Goal: Task Accomplishment & Management: Complete application form

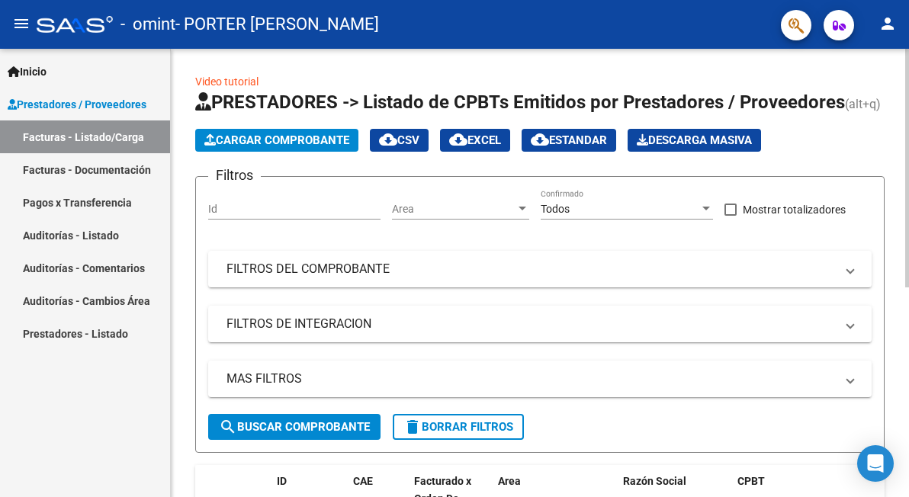
click at [265, 141] on span "Cargar Comprobante" at bounding box center [276, 141] width 145 height 14
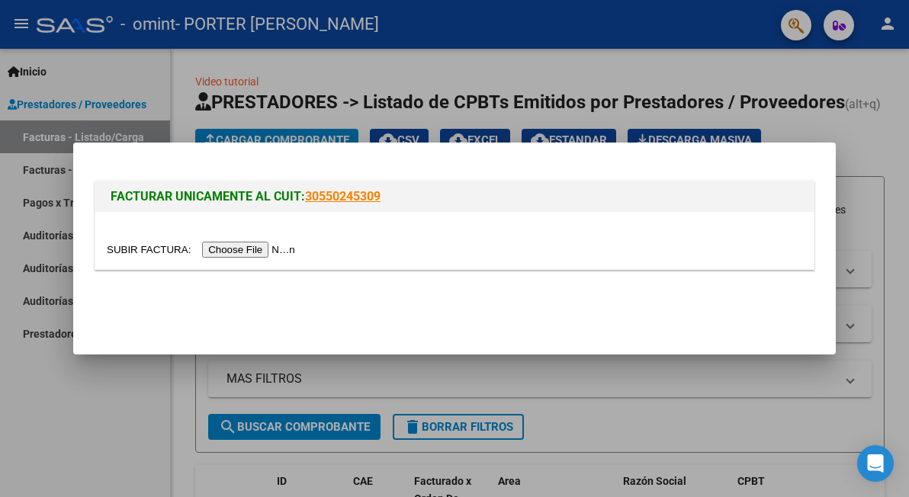
click at [244, 246] on input "file" at bounding box center [203, 250] width 193 height 16
click at [703, 45] on div at bounding box center [454, 248] width 909 height 497
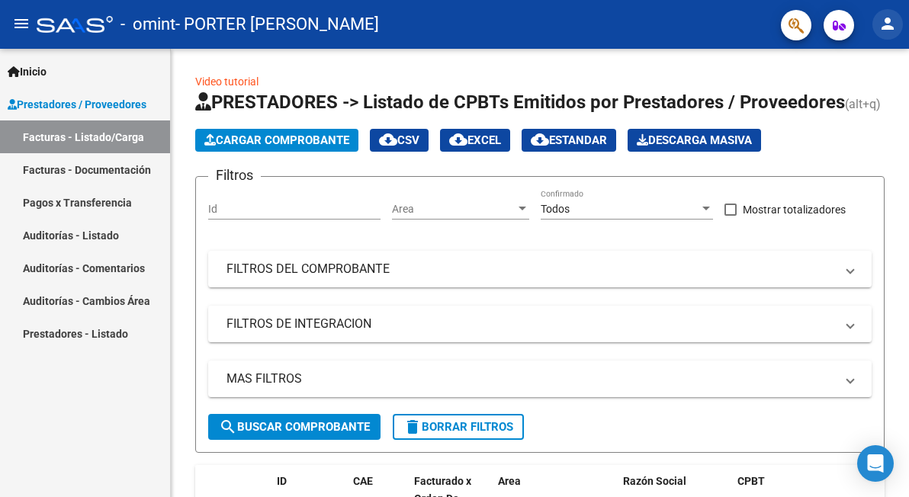
click at [886, 23] on mat-icon "person" at bounding box center [888, 23] width 18 height 18
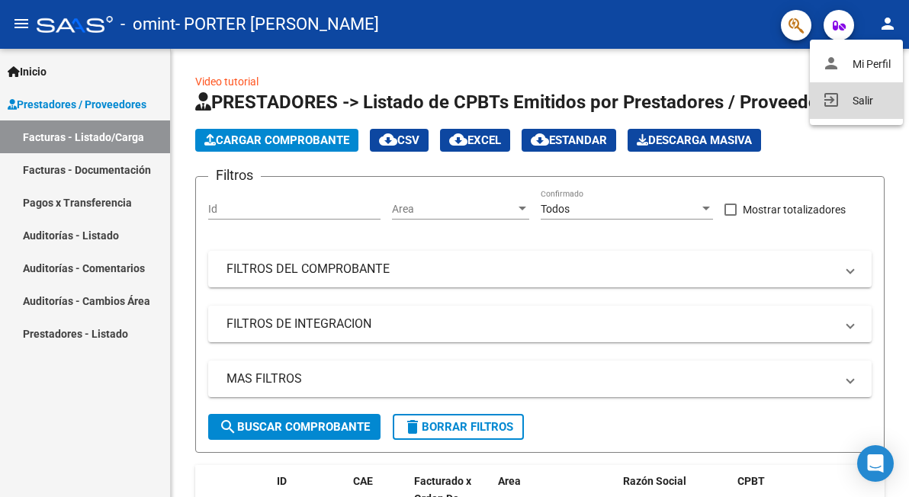
click at [864, 101] on button "exit_to_app Salir" at bounding box center [856, 100] width 93 height 37
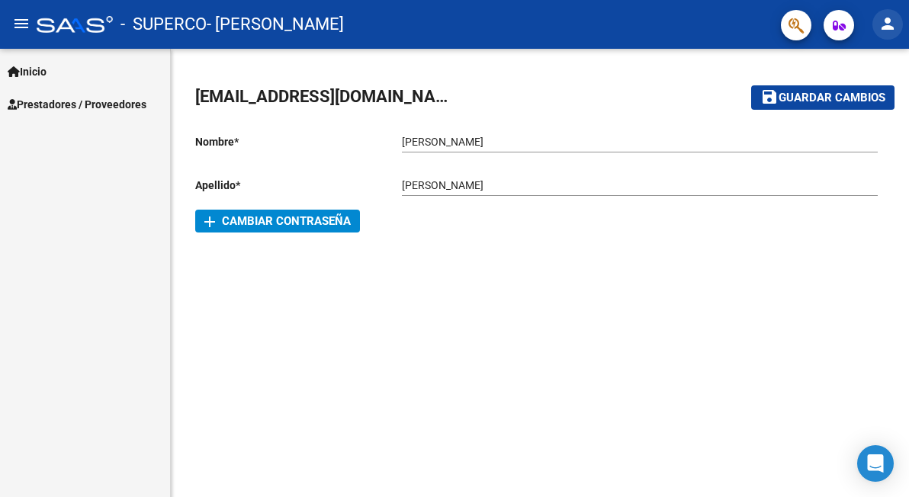
click at [893, 21] on mat-icon "person" at bounding box center [888, 23] width 18 height 18
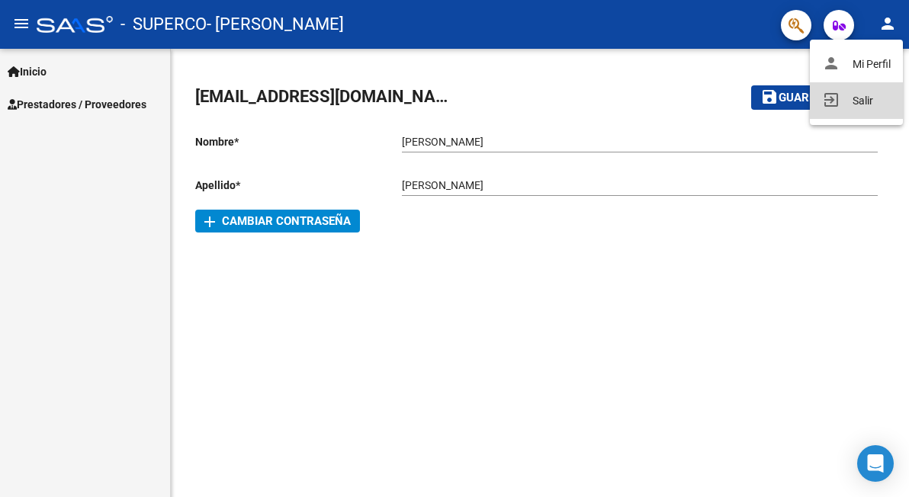
click at [851, 101] on button "exit_to_app Salir" at bounding box center [856, 100] width 93 height 37
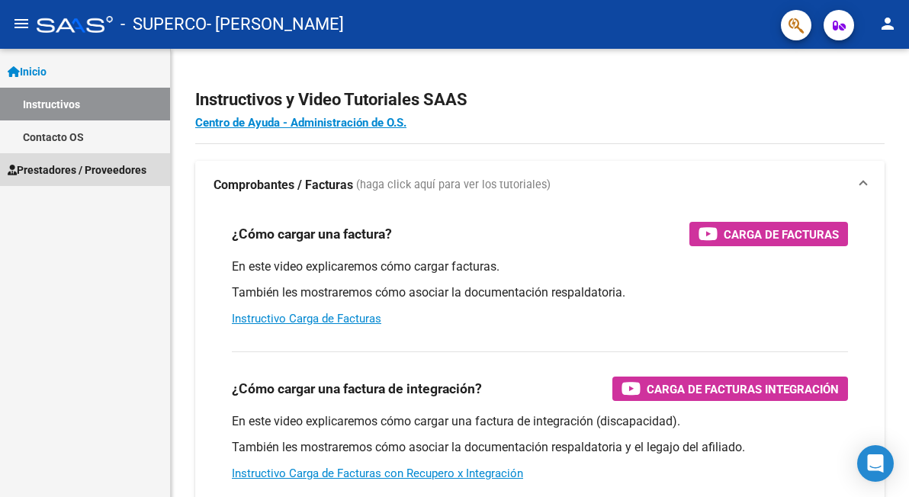
click at [59, 169] on span "Prestadores / Proveedores" at bounding box center [77, 170] width 139 height 17
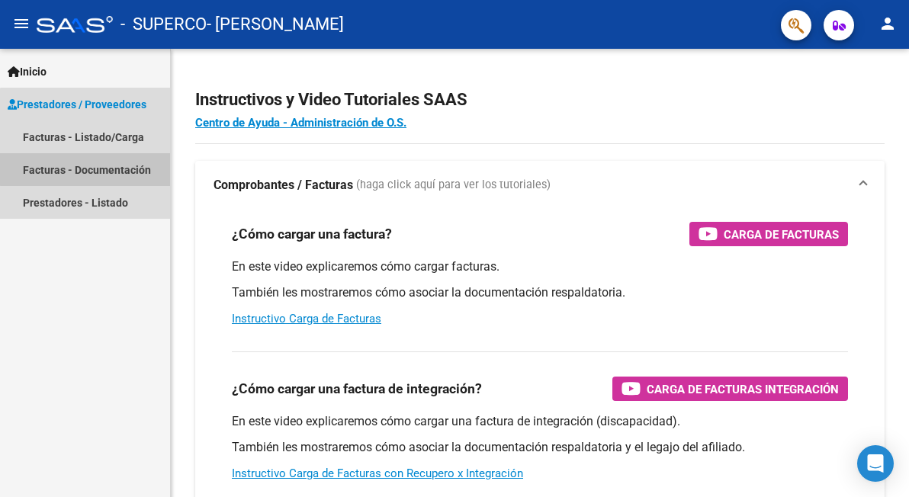
click at [87, 169] on link "Facturas - Documentación" at bounding box center [85, 169] width 170 height 33
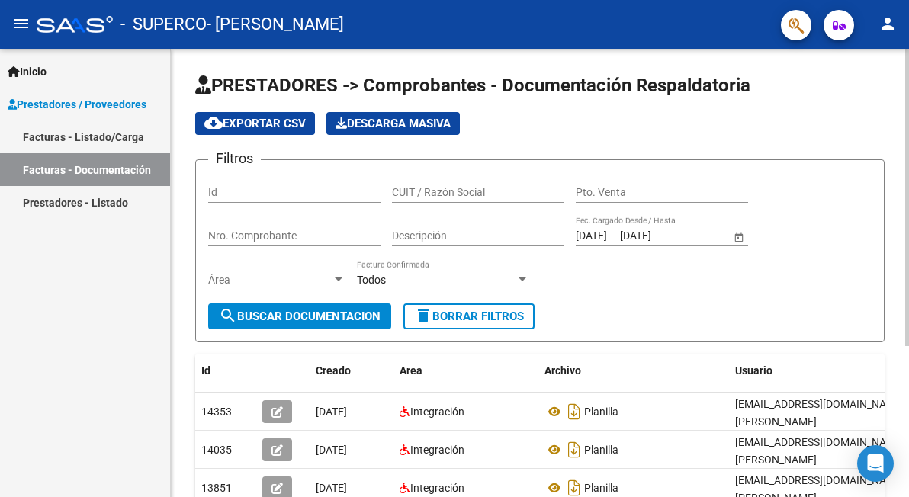
click at [254, 117] on span "cloud_download Exportar CSV" at bounding box center [254, 124] width 101 height 14
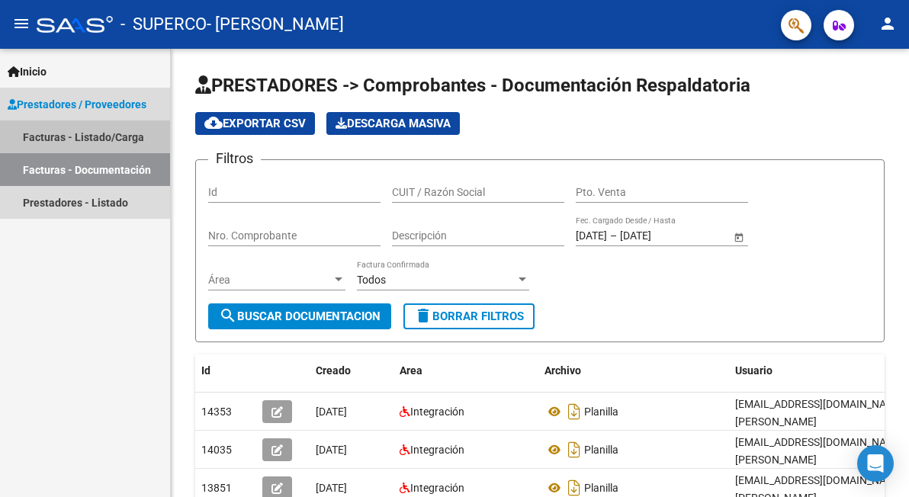
click at [123, 134] on link "Facturas - Listado/Carga" at bounding box center [85, 137] width 170 height 33
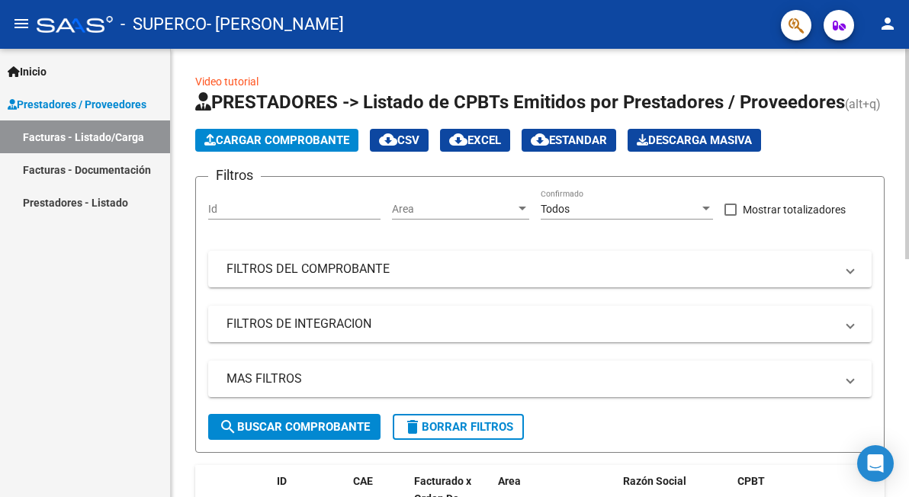
click at [298, 132] on button "Cargar Comprobante" at bounding box center [276, 140] width 163 height 23
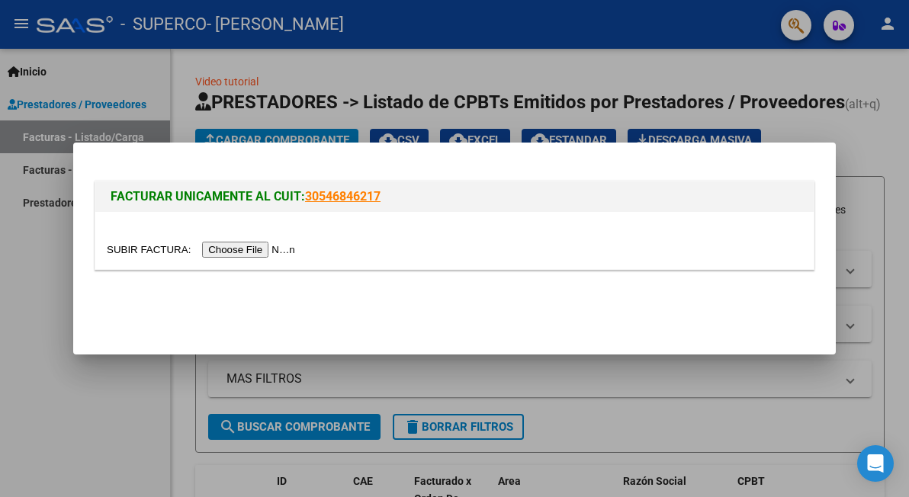
click at [240, 246] on input "file" at bounding box center [203, 250] width 193 height 16
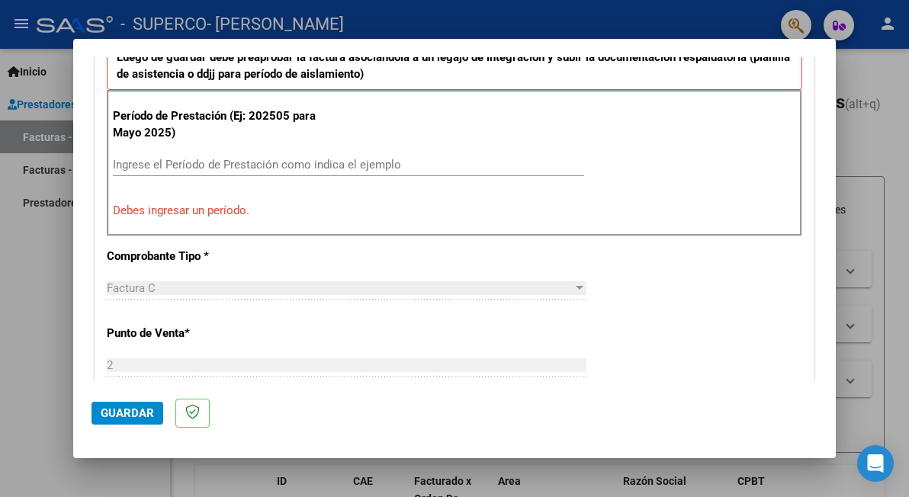
scroll to position [445, 0]
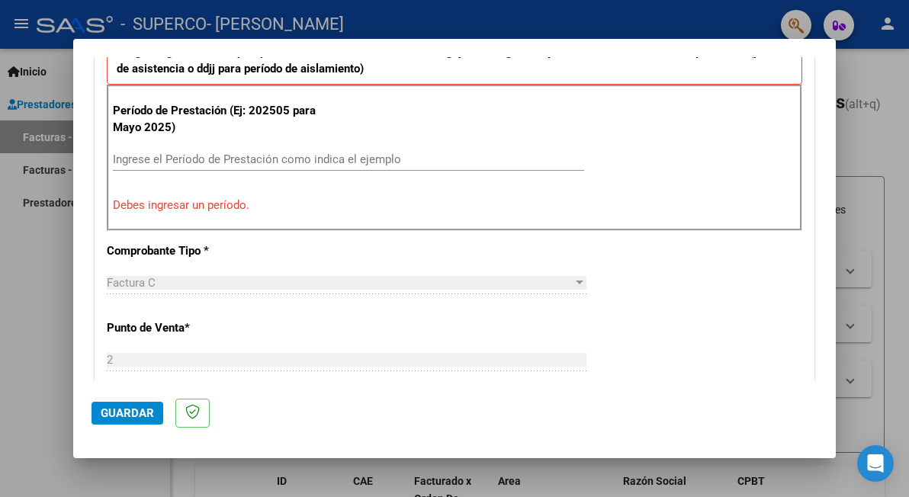
click at [188, 153] on input "Ingrese el Período de Prestación como indica el ejemplo" at bounding box center [348, 160] width 471 height 14
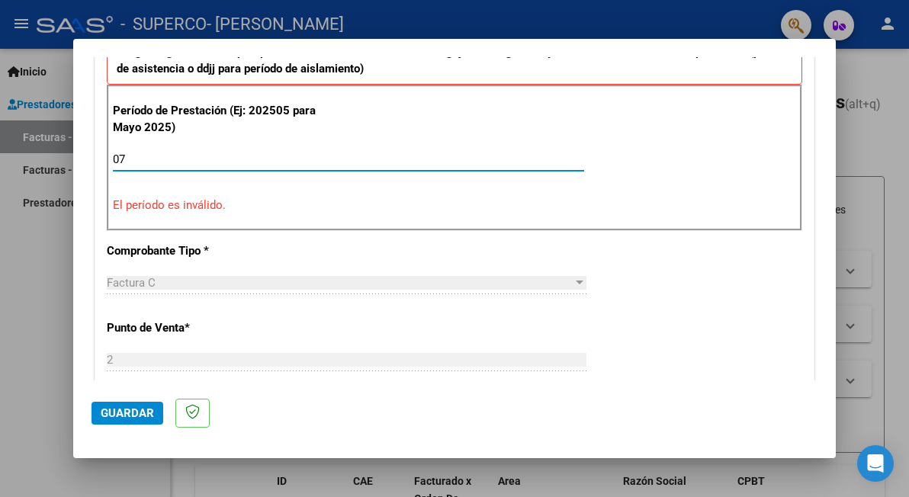
type input "0"
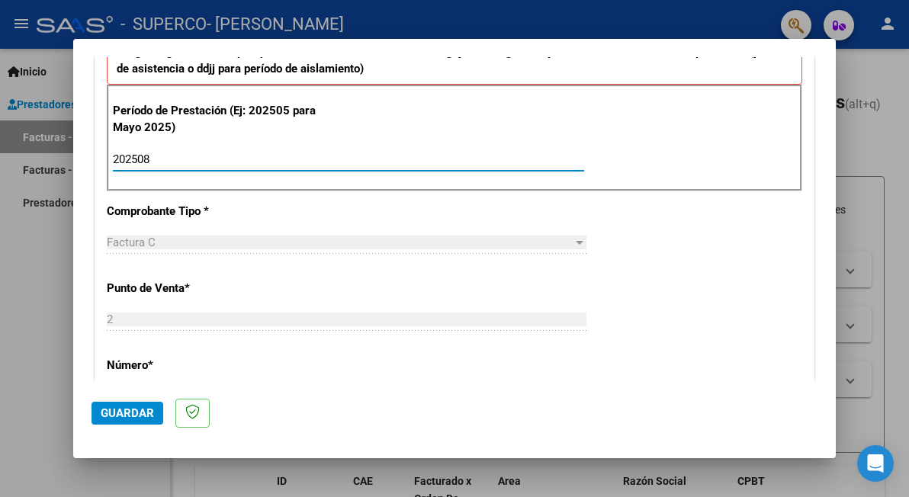
type input "202508"
click at [722, 235] on div "CUIT * 20-31295578-5 Ingresar CUIT ANALISIS PRESTADOR CACERES ENRIQUE JOSE ARCA…" at bounding box center [454, 377] width 719 height 1148
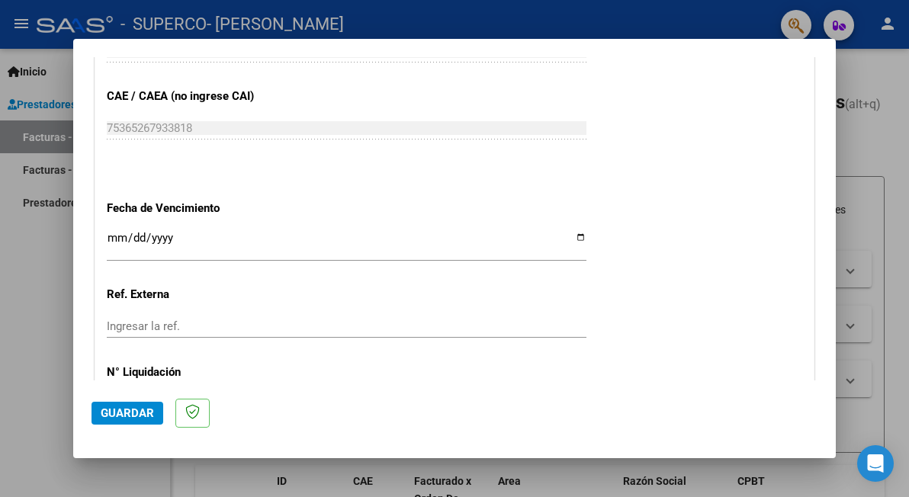
scroll to position [964, 0]
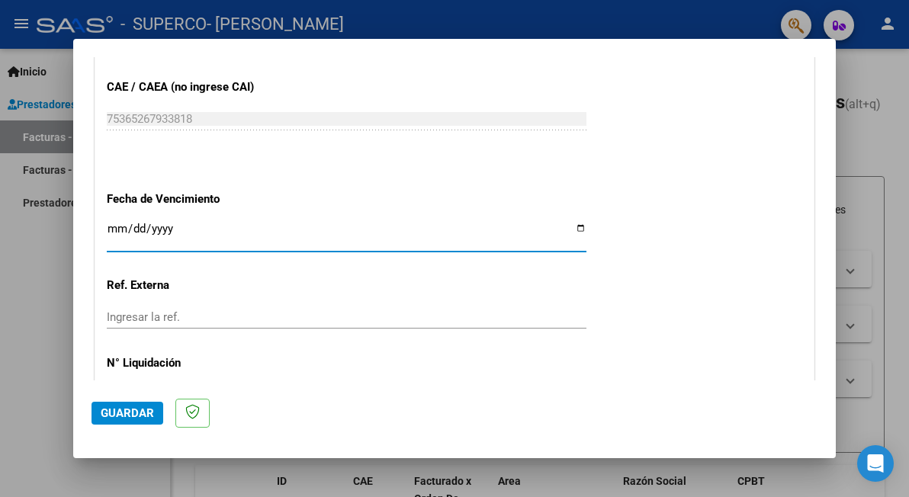
click at [111, 223] on input "Ingresar la fecha" at bounding box center [347, 235] width 480 height 24
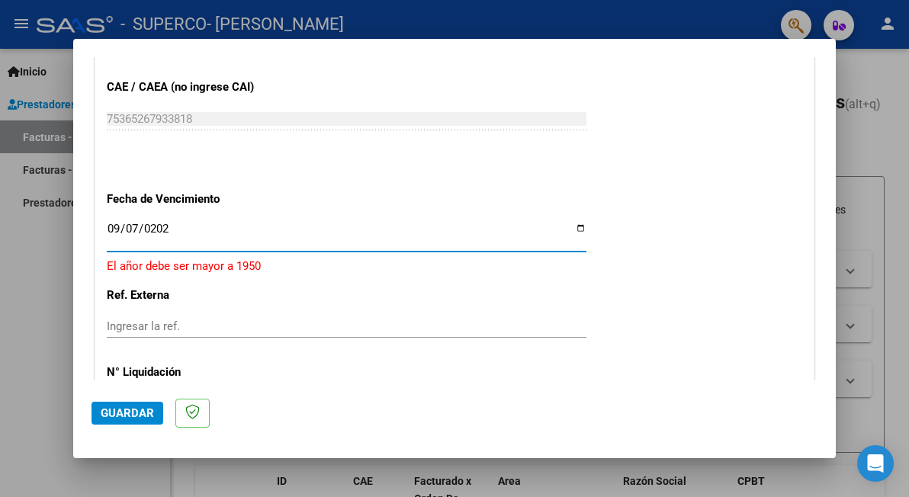
type input "2025-09-07"
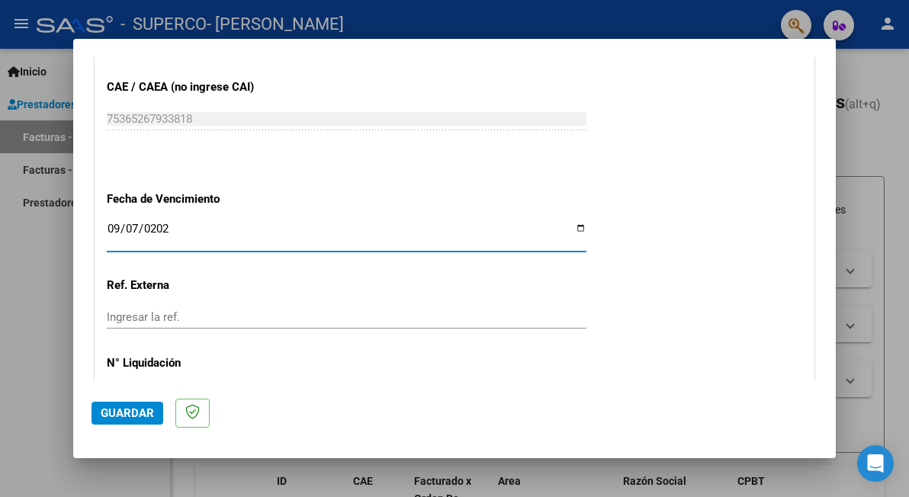
click at [261, 236] on input "2025-09-07" at bounding box center [347, 235] width 480 height 24
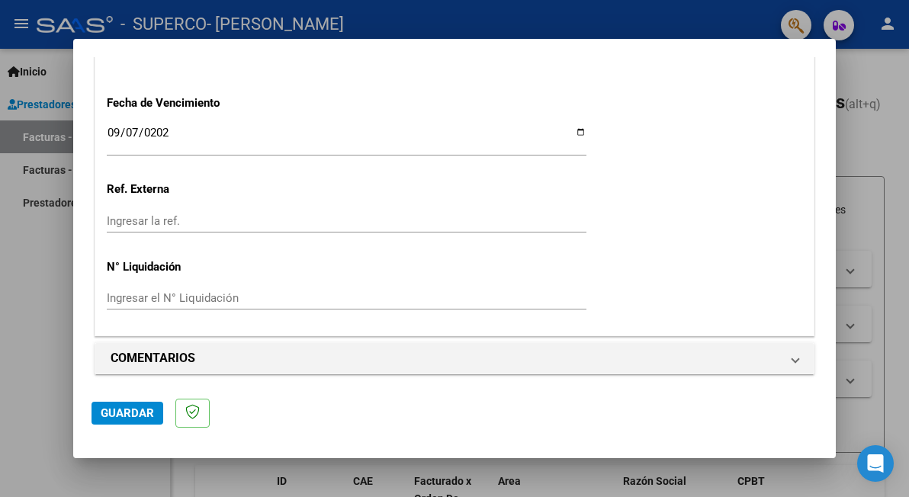
scroll to position [1062, 0]
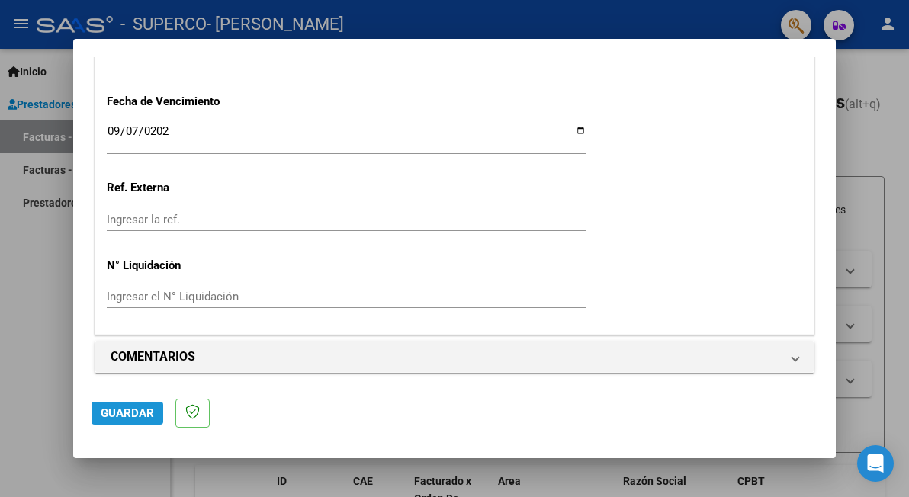
click at [143, 413] on span "Guardar" at bounding box center [127, 414] width 53 height 14
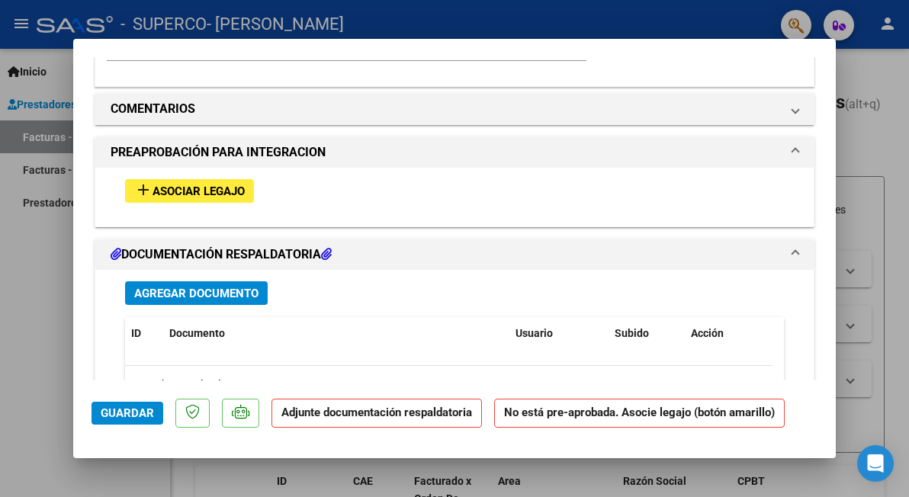
scroll to position [1337, 0]
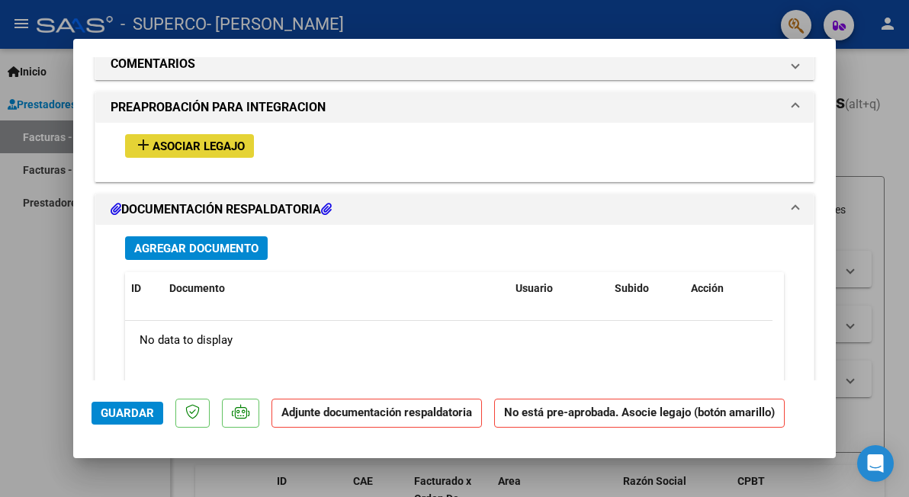
click at [180, 140] on span "Asociar Legajo" at bounding box center [199, 147] width 92 height 14
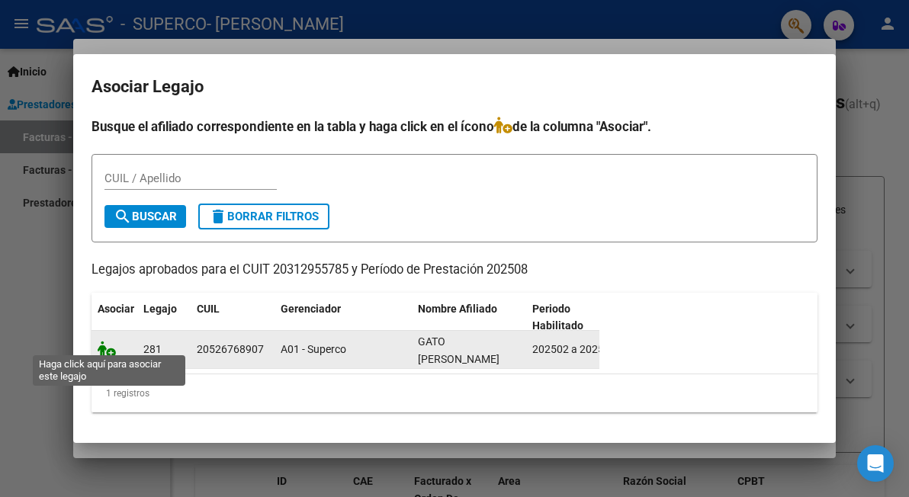
click at [105, 346] on icon at bounding box center [107, 349] width 18 height 17
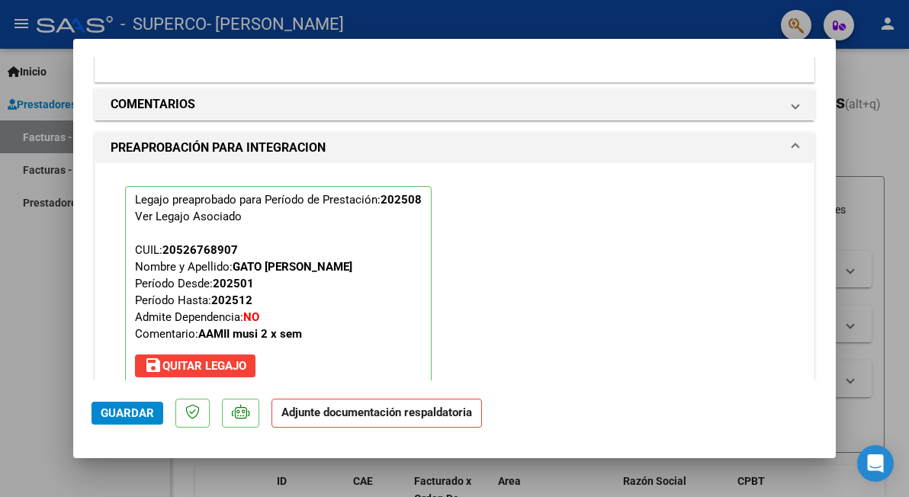
scroll to position [1378, 0]
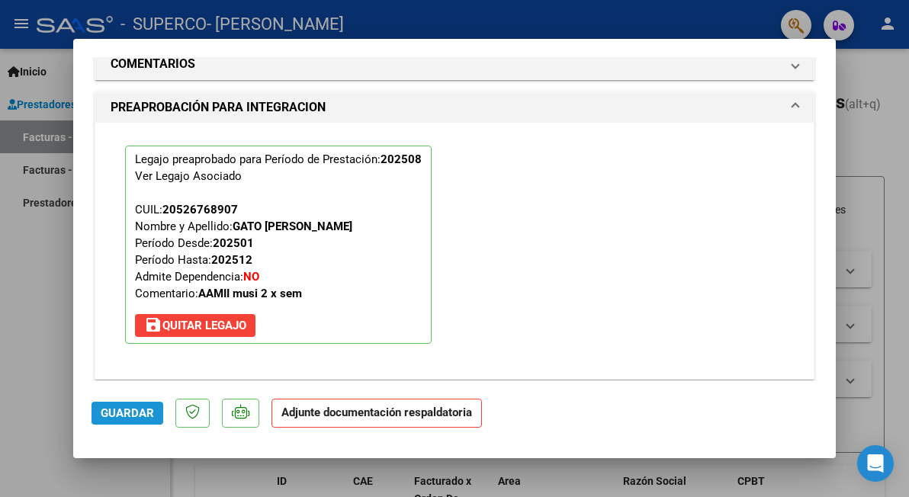
click at [119, 409] on span "Guardar" at bounding box center [127, 414] width 53 height 14
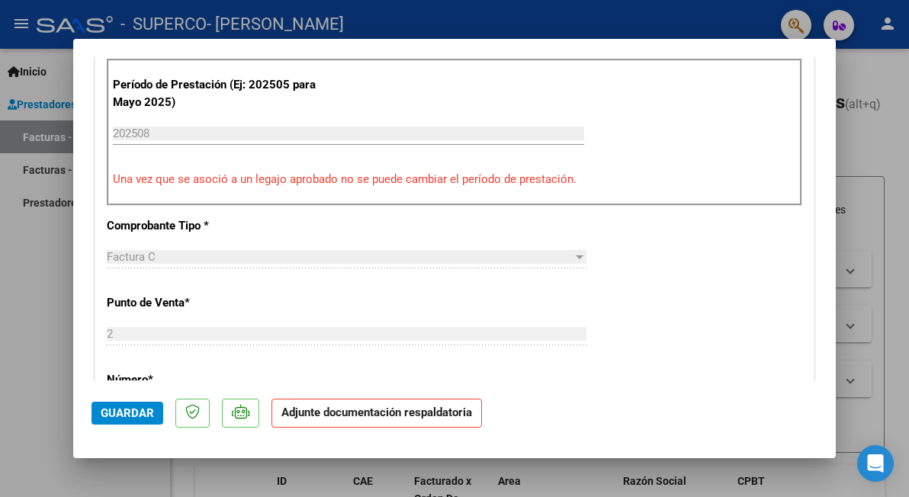
scroll to position [456, 0]
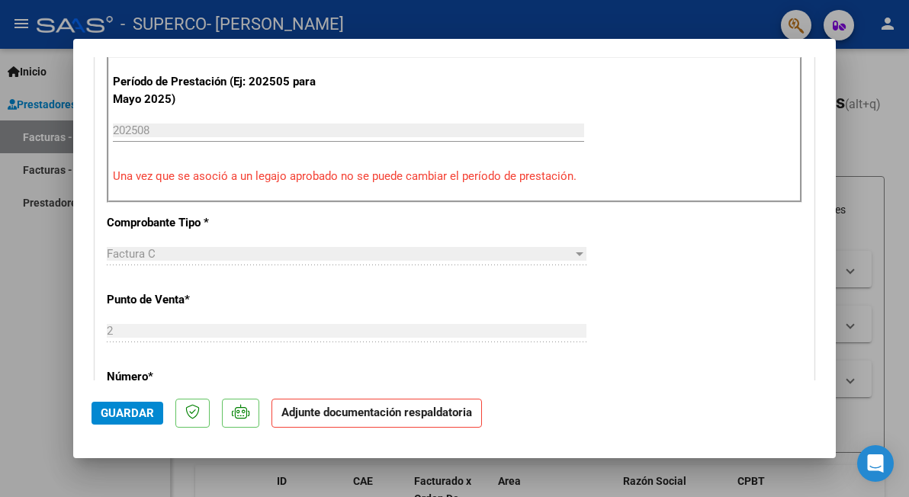
click at [897, 84] on div at bounding box center [454, 248] width 909 height 497
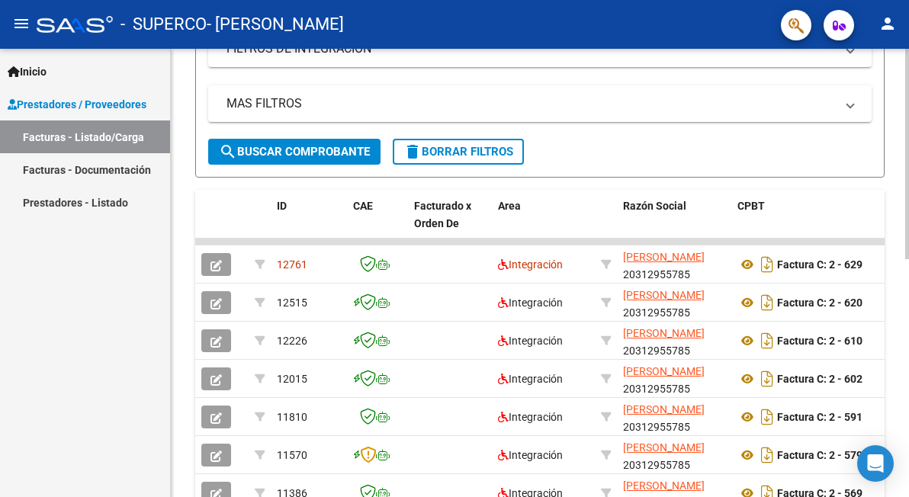
click at [885, 275] on div "Video tutorial PRESTADORES -> Listado de CPBTs Emitidos por Prestadores / Prove…" at bounding box center [542, 246] width 742 height 946
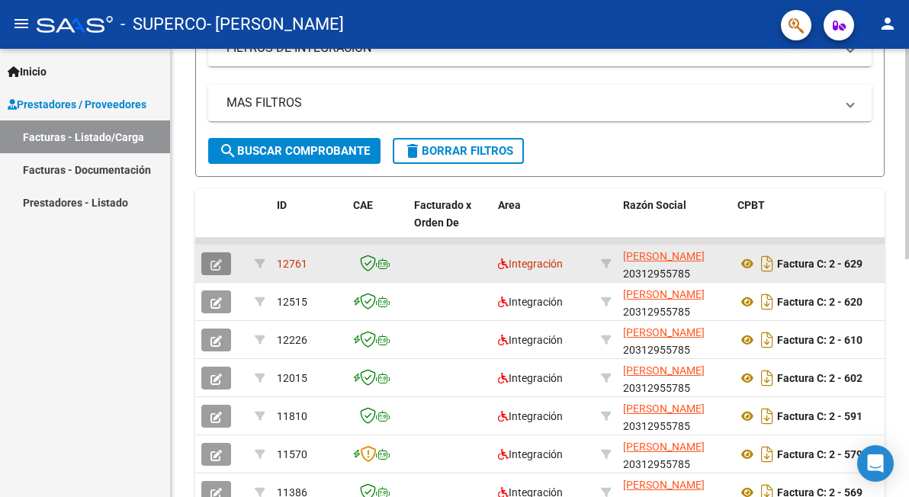
click at [219, 257] on span "button" at bounding box center [216, 264] width 11 height 14
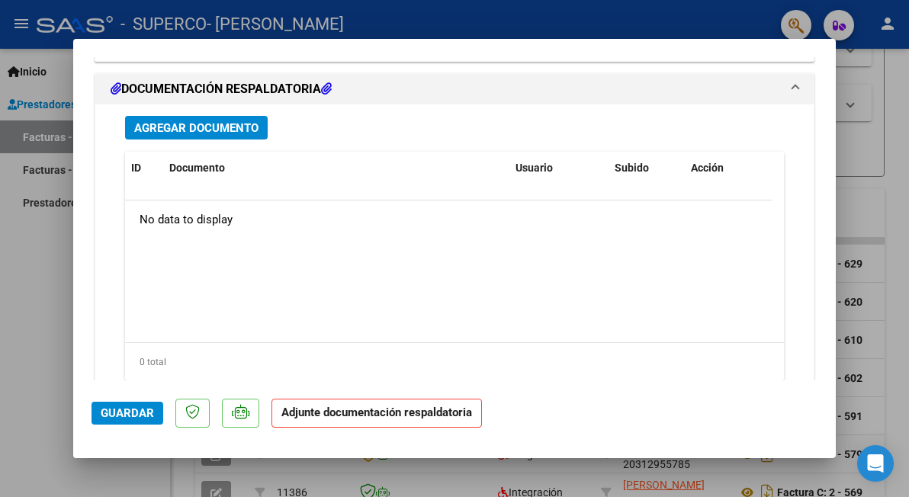
scroll to position [1694, 0]
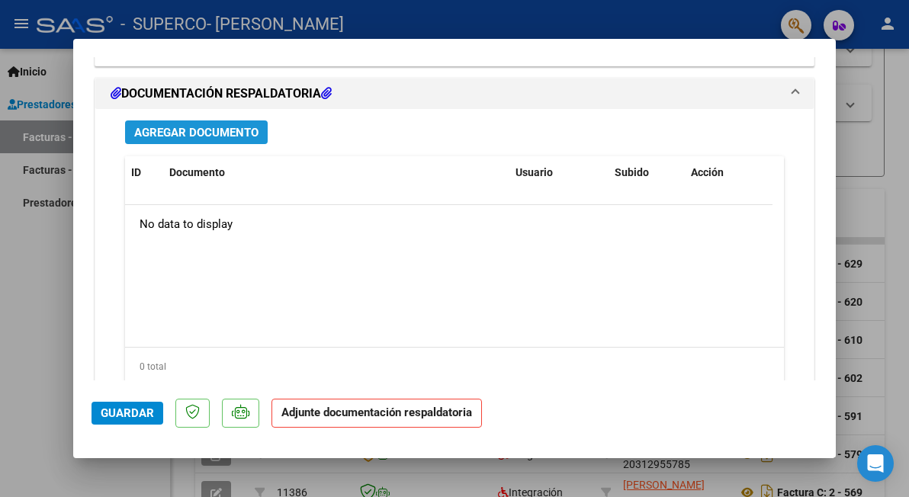
click at [204, 126] on span "Agregar Documento" at bounding box center [196, 133] width 124 height 14
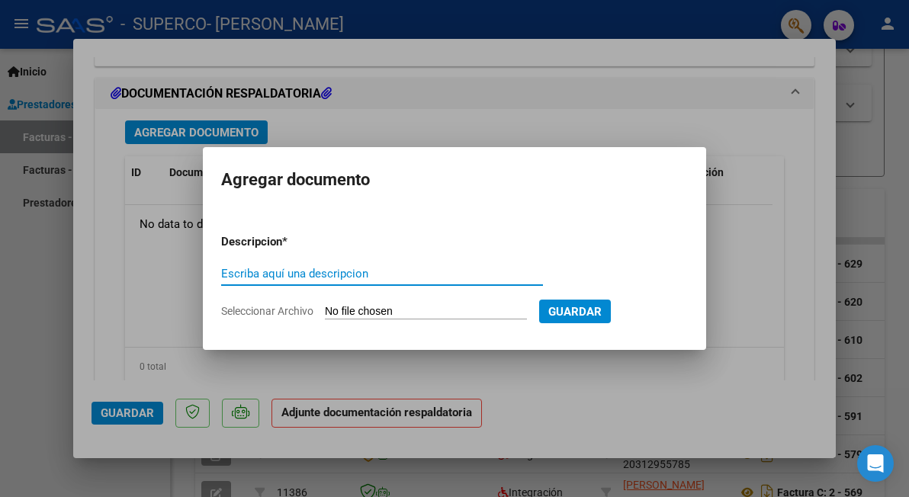
click at [338, 273] on input "Escriba aquí una descripcion" at bounding box center [382, 274] width 322 height 14
type input "planilla"
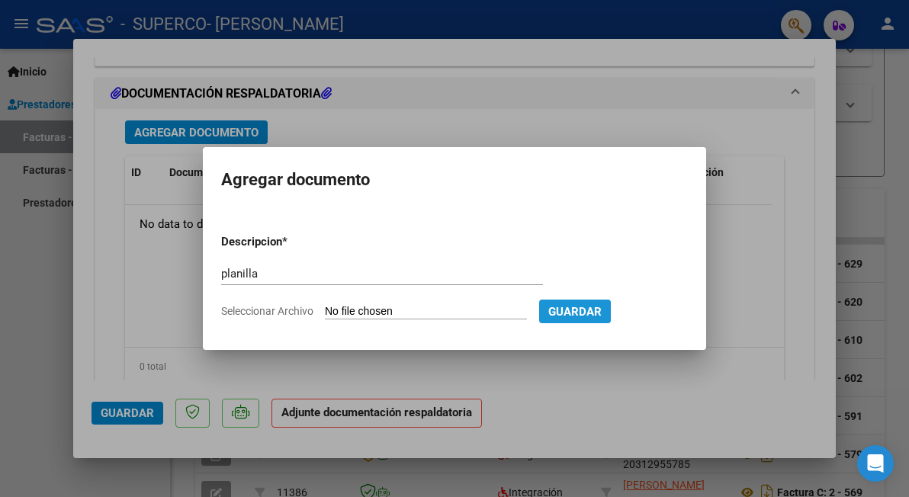
click at [590, 306] on span "Guardar" at bounding box center [575, 312] width 53 height 14
click at [580, 308] on span "Guardar" at bounding box center [575, 312] width 53 height 14
click at [487, 307] on input "Seleccionar Archivo" at bounding box center [426, 312] width 202 height 14
type input "C:\fakepath\JUAN IGANACIO mt 08.pdf"
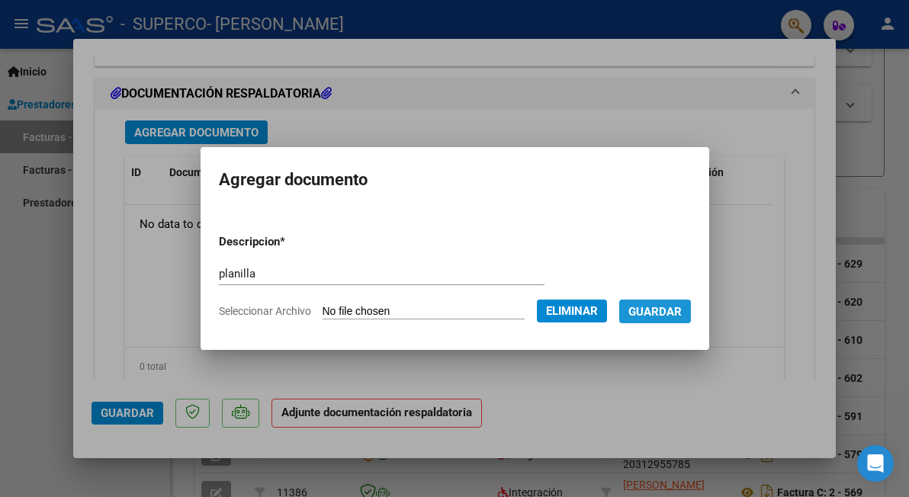
click at [671, 313] on span "Guardar" at bounding box center [655, 312] width 53 height 14
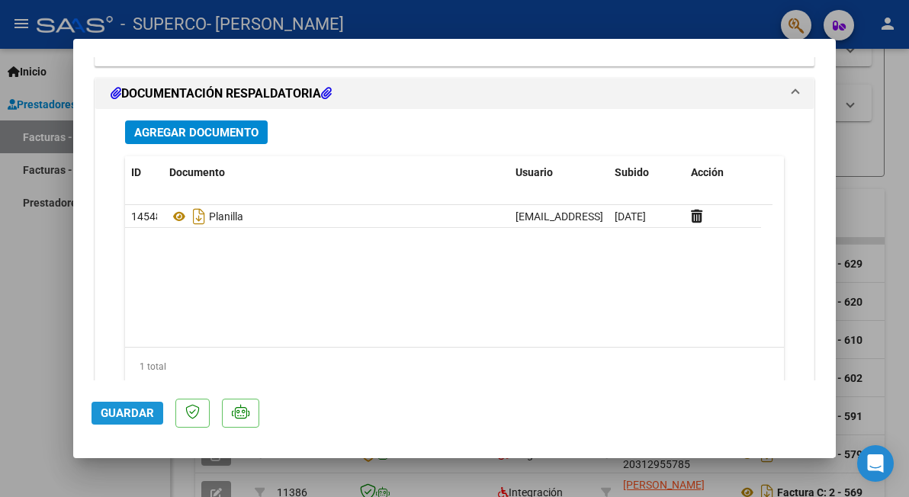
click at [129, 408] on span "Guardar" at bounding box center [127, 414] width 53 height 14
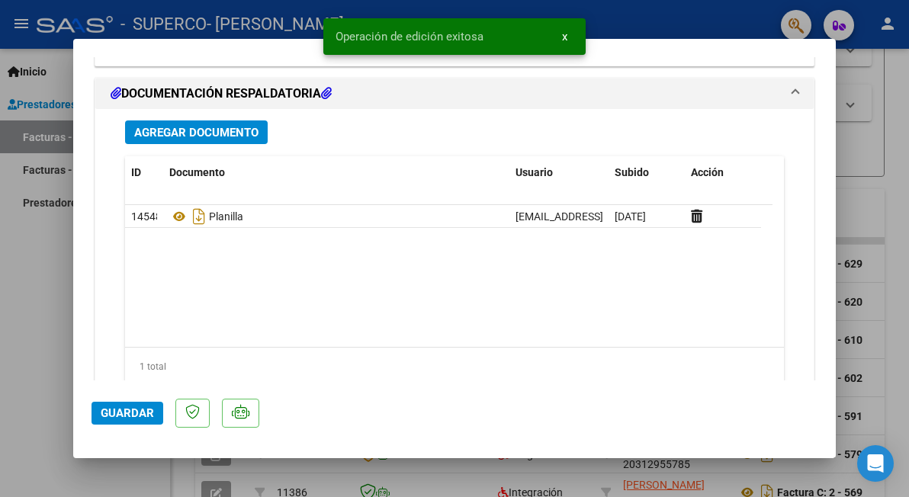
click at [26, 333] on div at bounding box center [454, 248] width 909 height 497
